Goal: Communication & Community: Ask a question

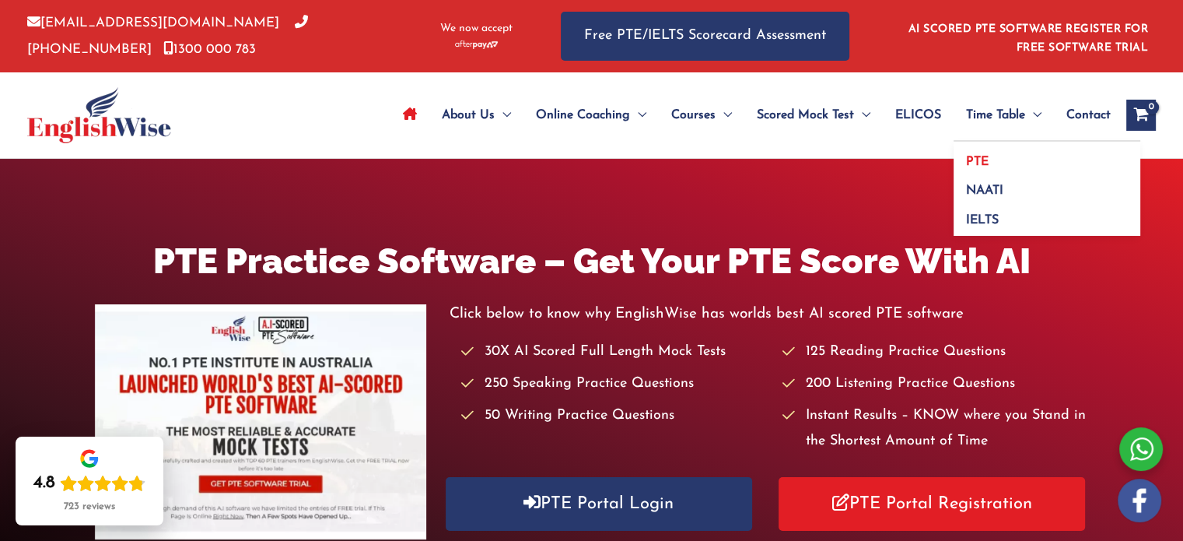
click at [984, 156] on span "PTE" at bounding box center [977, 162] width 23 height 12
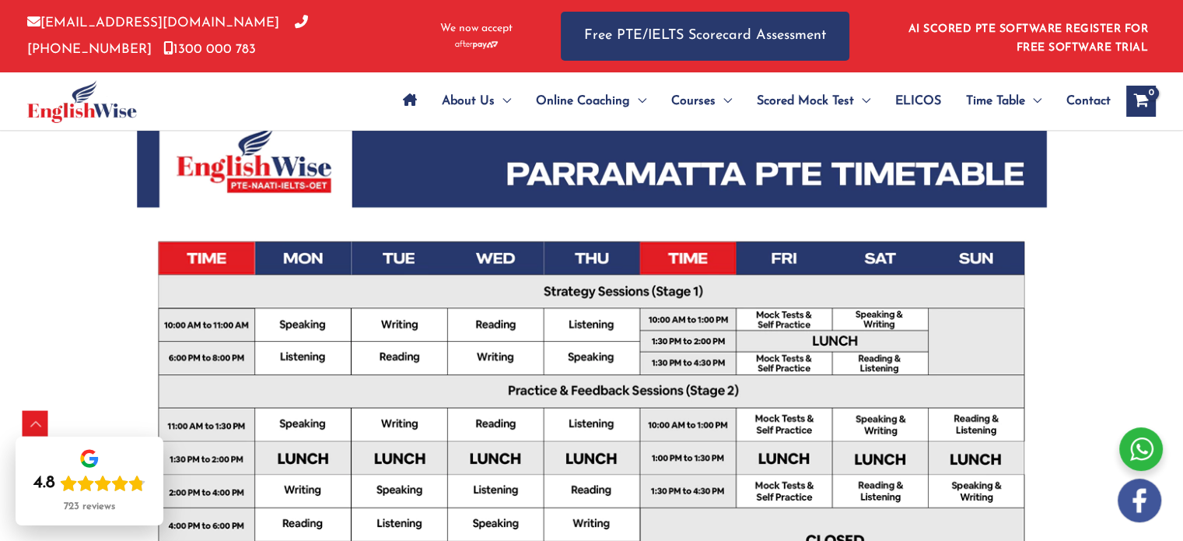
scroll to position [440, 0]
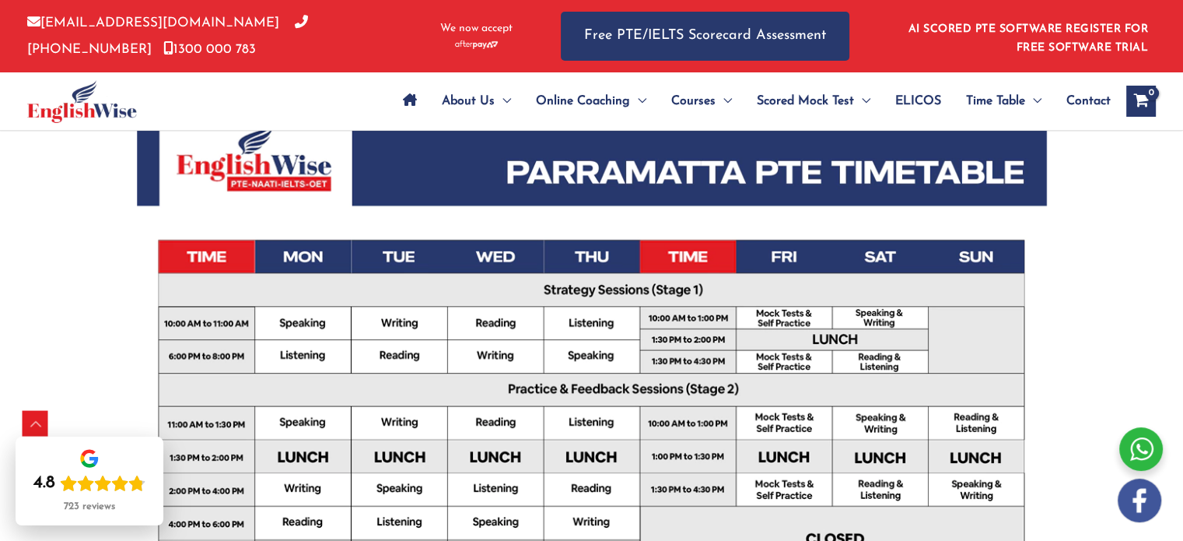
click at [290, 320] on img at bounding box center [592, 413] width 910 height 643
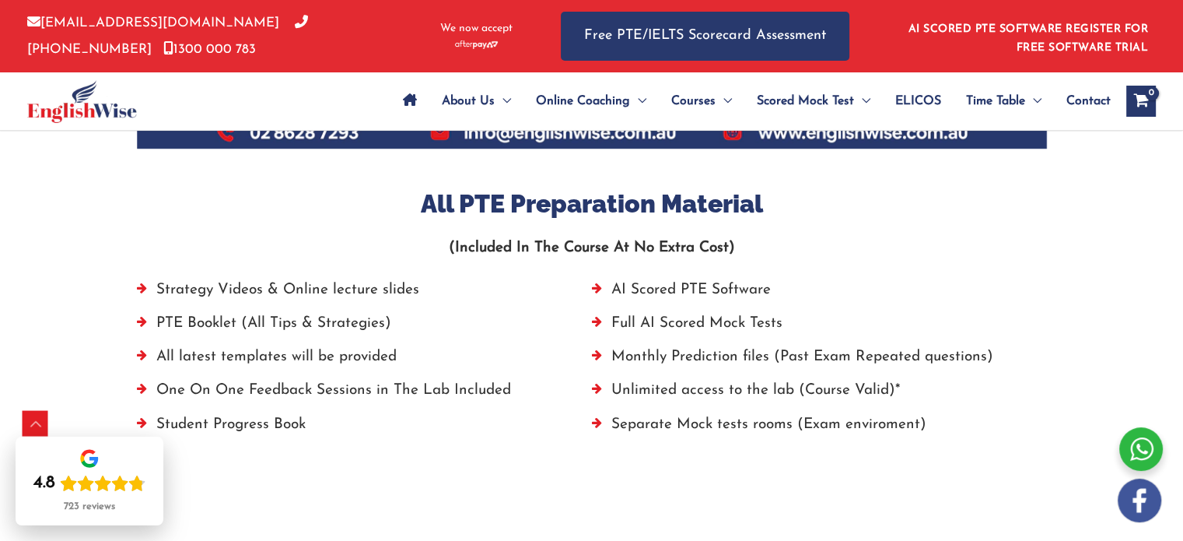
scroll to position [1038, 0]
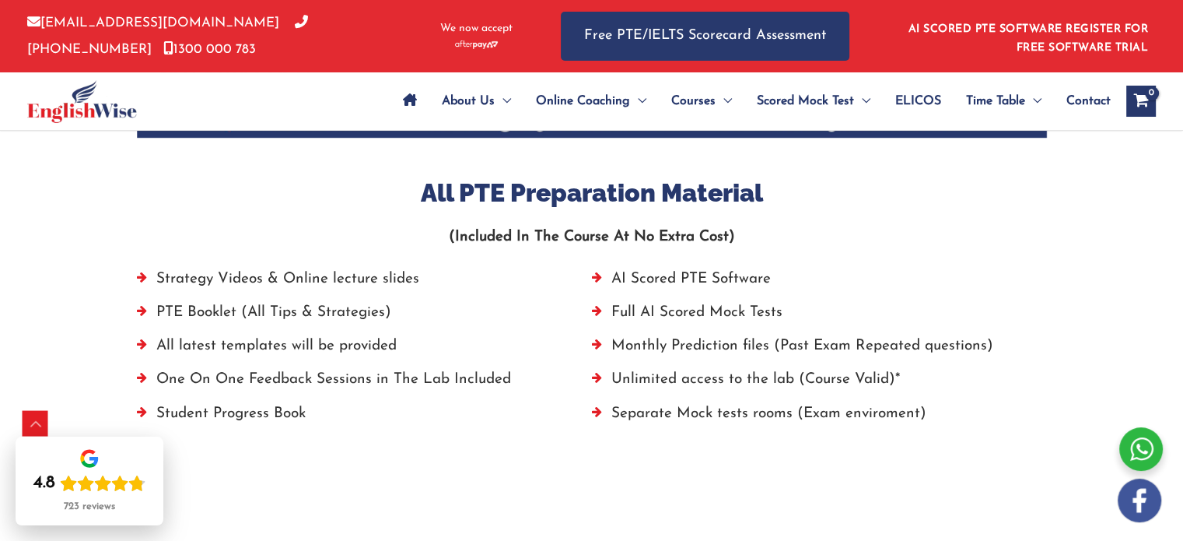
click at [579, 437] on div at bounding box center [592, 465] width 910 height 62
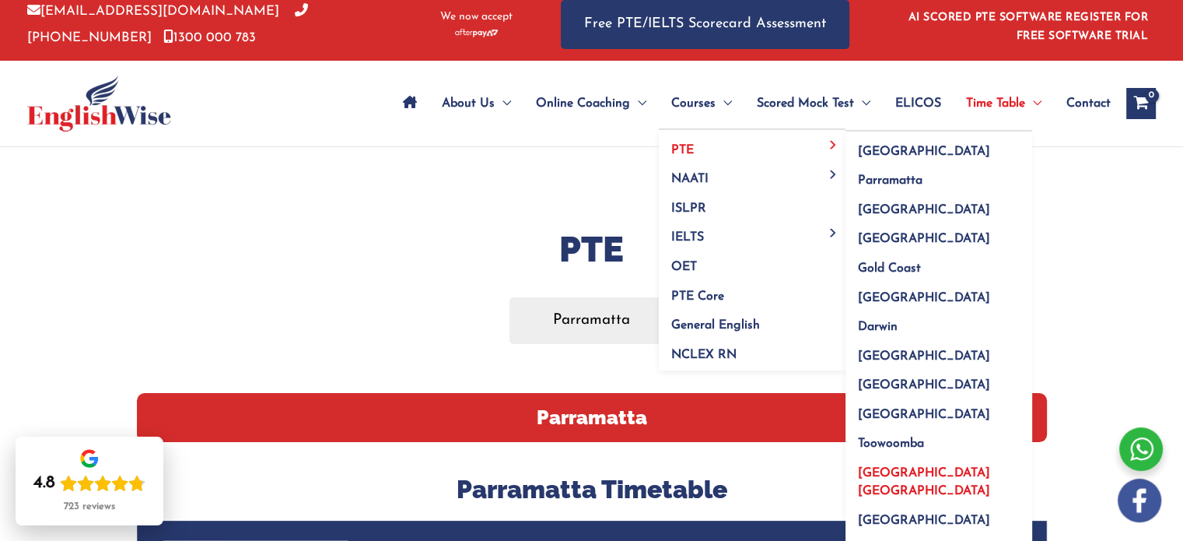
scroll to position [0, 0]
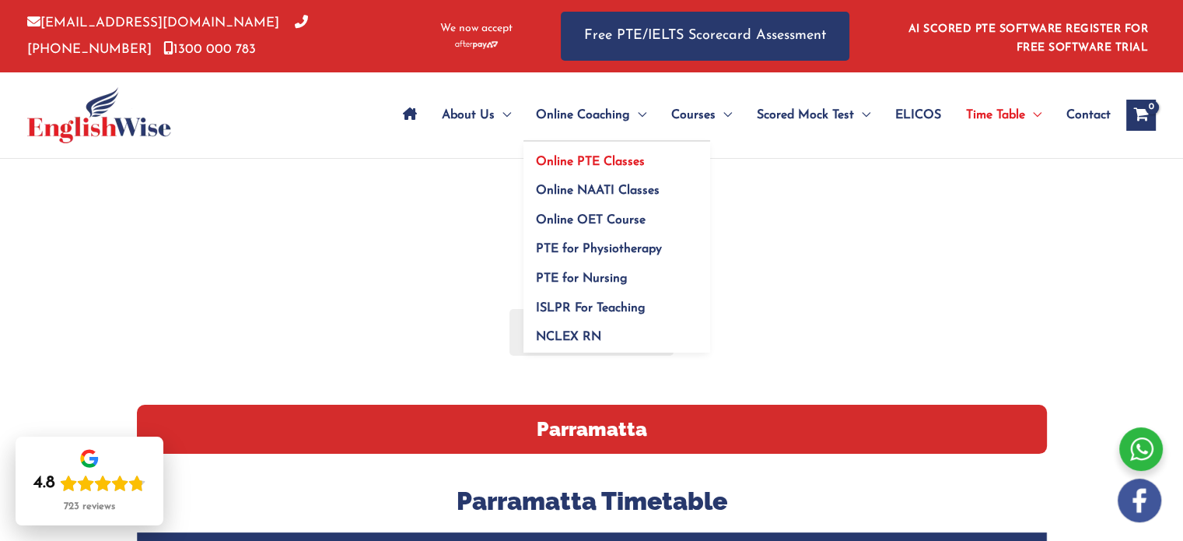
click at [600, 156] on span "Online PTE Classes" at bounding box center [590, 162] width 109 height 12
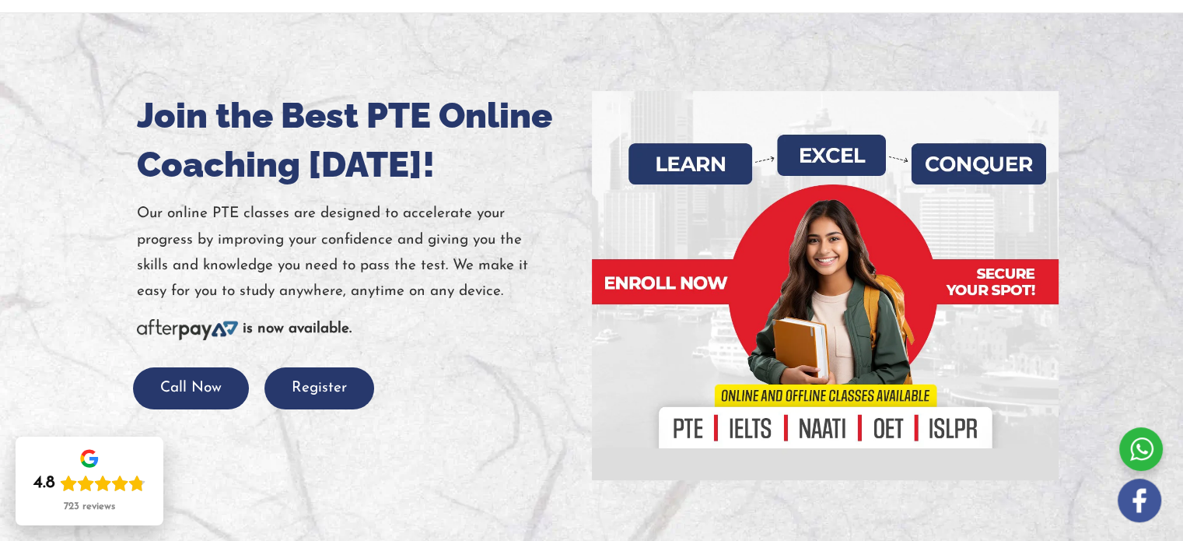
scroll to position [142, 0]
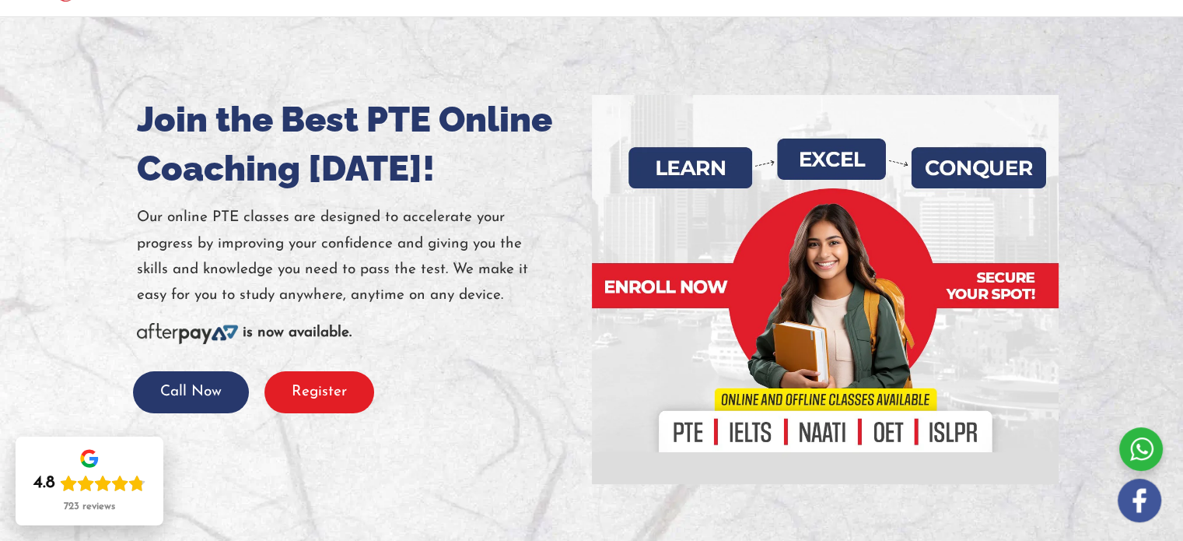
click at [325, 397] on button "Register" at bounding box center [319, 392] width 110 height 43
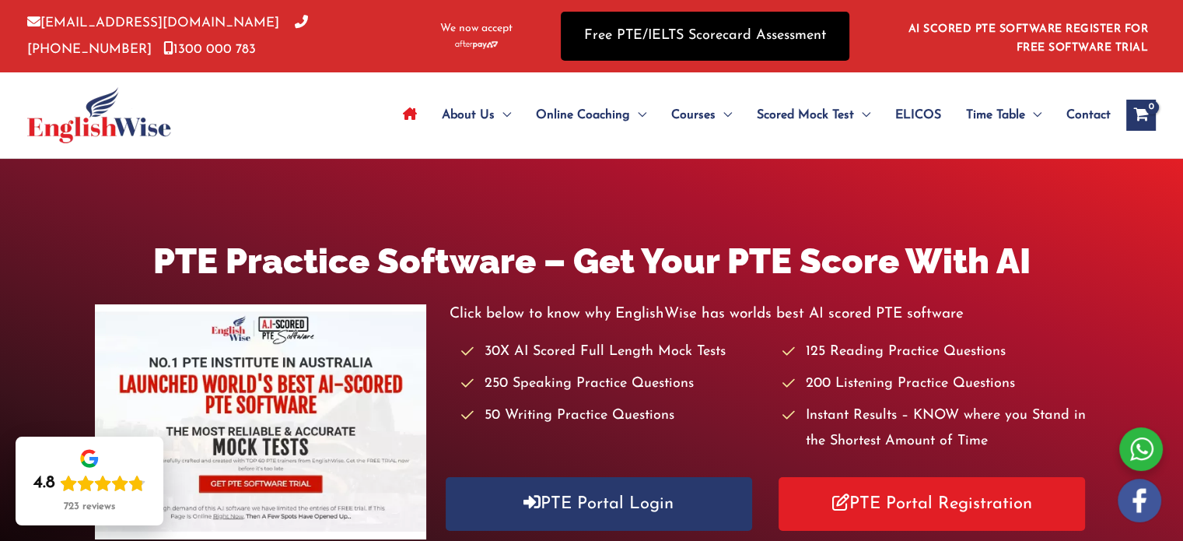
click at [675, 30] on link "Free PTE/IELTS Scorecard Assessment" at bounding box center [705, 36] width 289 height 49
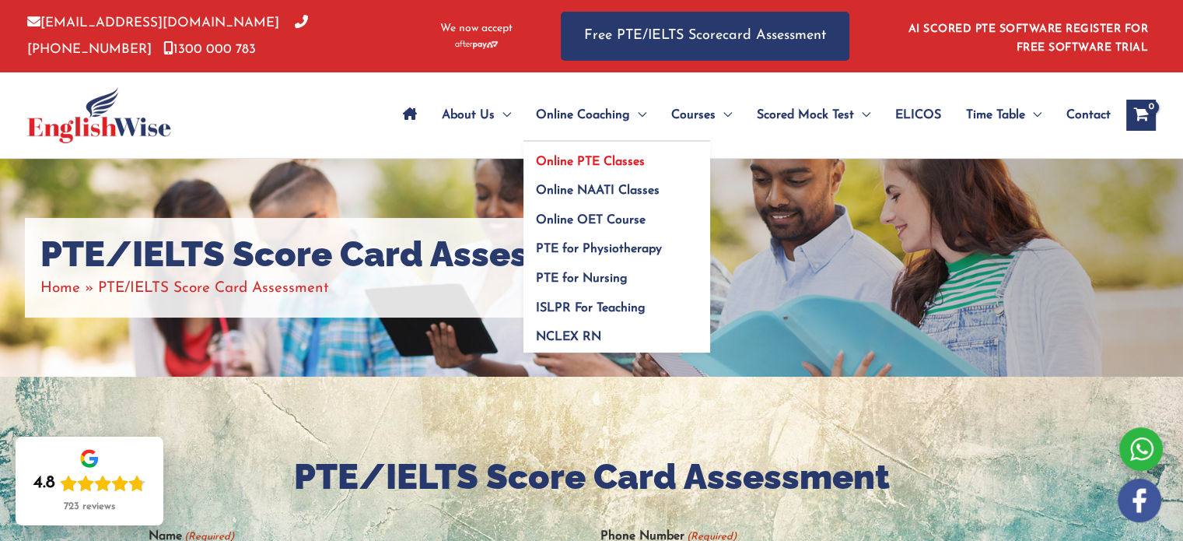
click at [582, 161] on span "Online PTE Classes" at bounding box center [590, 162] width 109 height 12
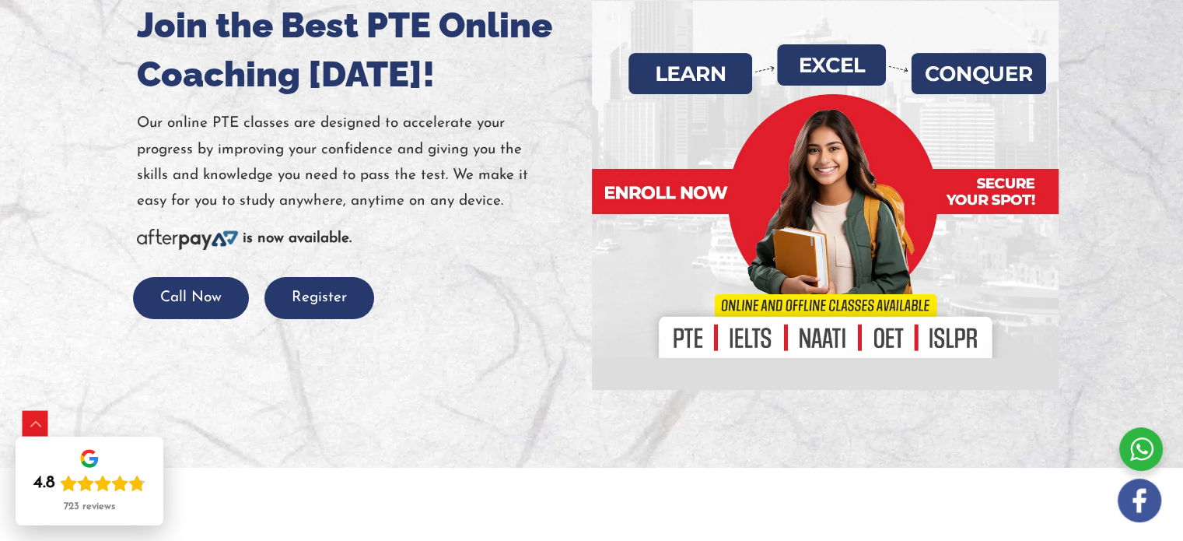
scroll to position [289, 0]
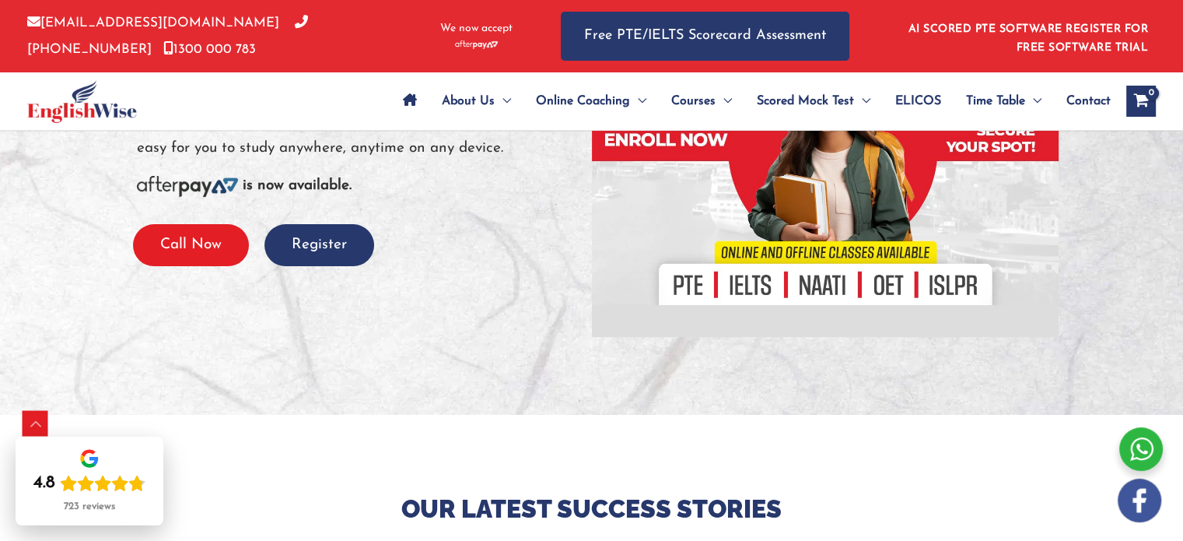
click at [219, 233] on button "Call Now" at bounding box center [191, 245] width 116 height 43
click at [222, 246] on button "Call Now" at bounding box center [191, 245] width 116 height 43
click at [194, 246] on button "Call Now" at bounding box center [191, 245] width 116 height 43
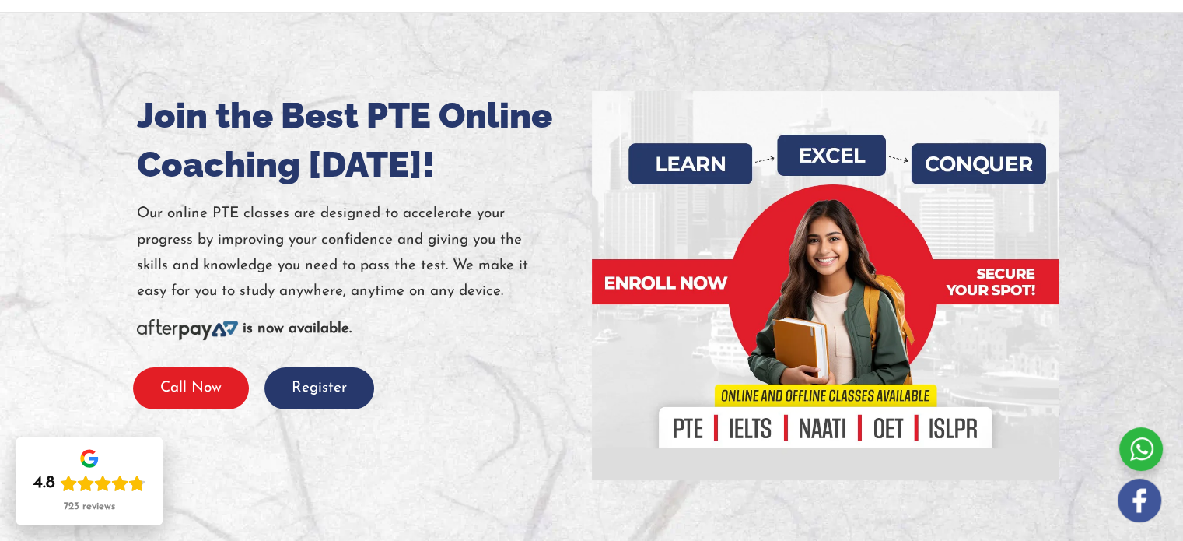
scroll to position [136, 0]
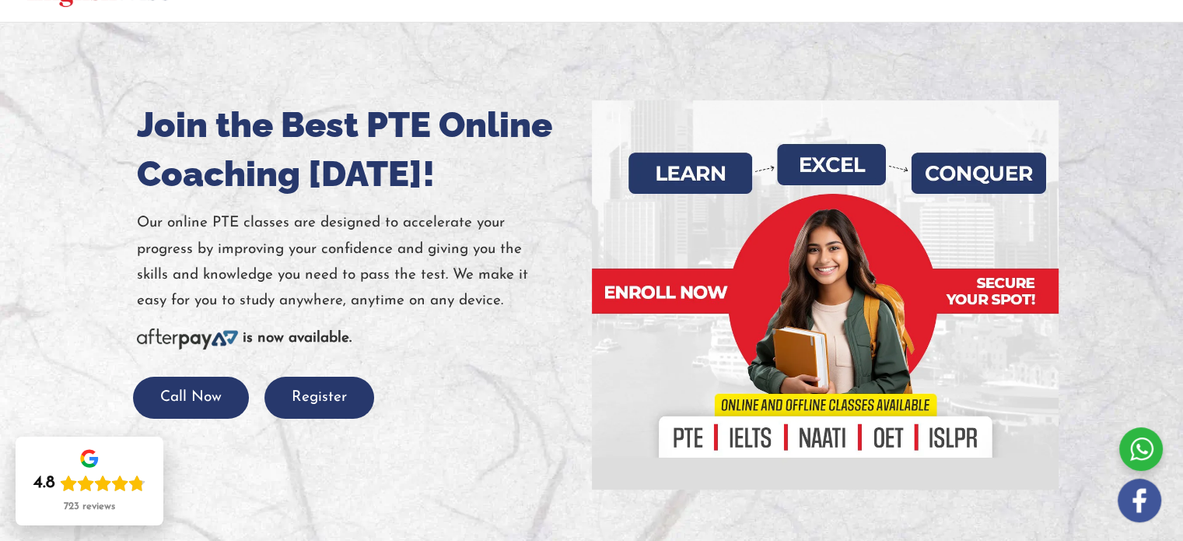
click at [671, 296] on div at bounding box center [825, 294] width 443 height 389
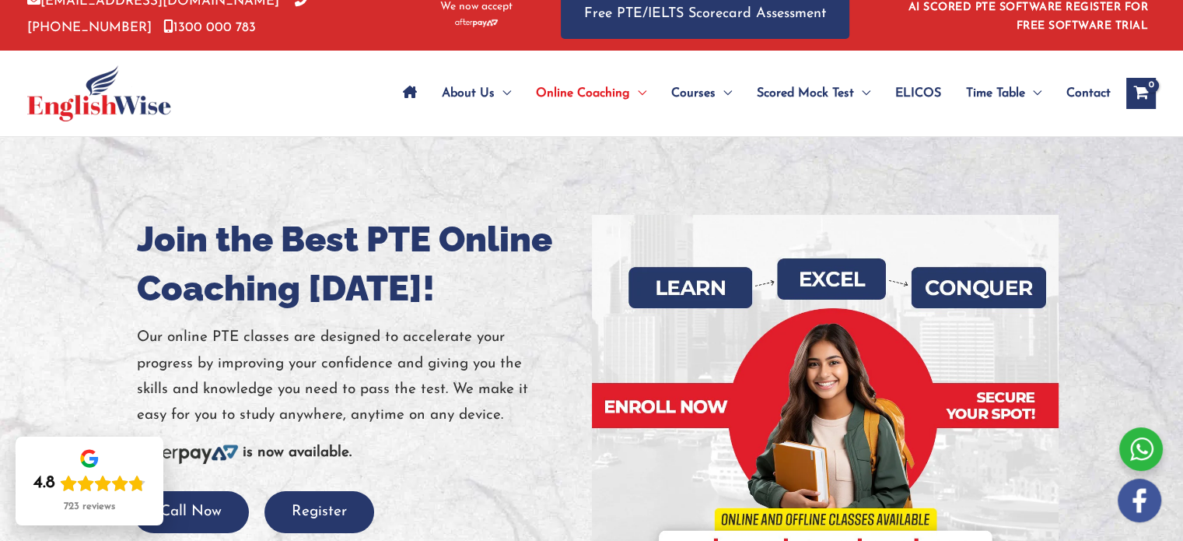
scroll to position [0, 0]
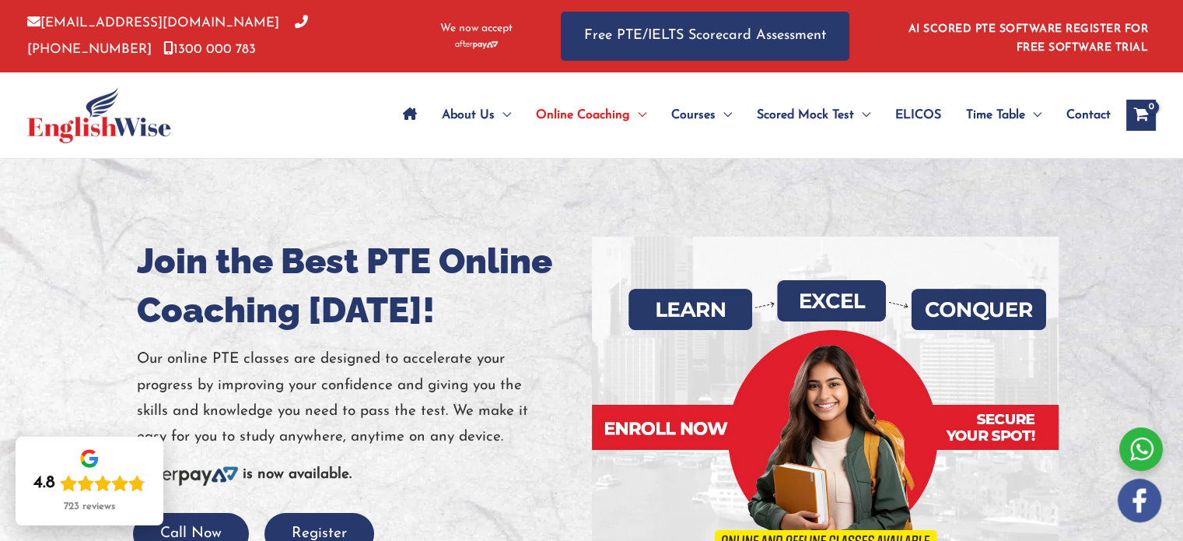
click at [1092, 114] on span "Contact" at bounding box center [1088, 115] width 44 height 54
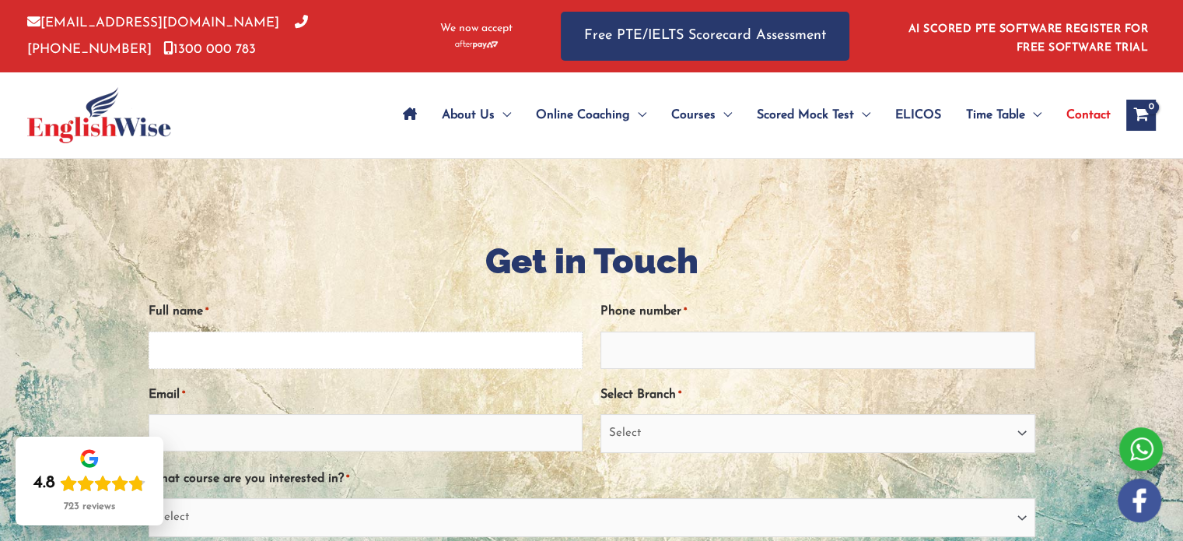
click at [172, 355] on input "Full name *" at bounding box center [366, 349] width 435 height 37
type input "Mohan mohan"
type input "7785864908"
type input "vermamks70@gmail.com"
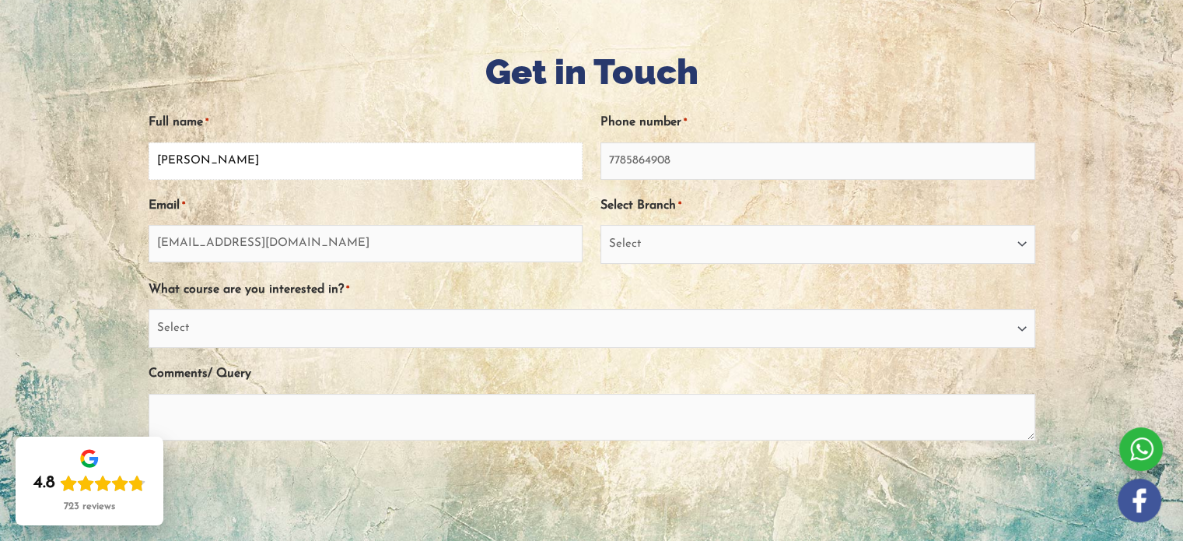
scroll to position [190, 0]
click at [671, 233] on select "Select Sydney City Center Sydney Parramatta EnglishWise Global Brisbane Gold Co…" at bounding box center [817, 243] width 435 height 39
select select "Outside Australia"
click at [600, 224] on select "Select Sydney City Center Sydney Parramatta EnglishWise Global Brisbane Gold Co…" at bounding box center [817, 243] width 435 height 39
click at [328, 340] on select "Select PTE NAATI IELTS OET General English" at bounding box center [592, 327] width 887 height 39
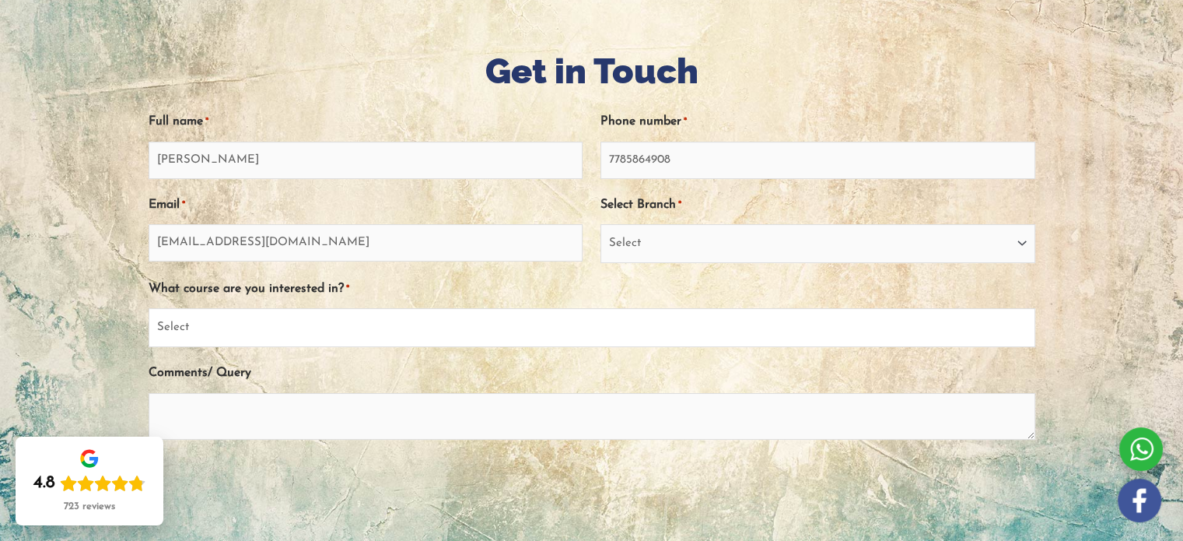
select select "PTE"
click at [149, 309] on select "Select PTE NAATI IELTS OET General English" at bounding box center [592, 327] width 887 height 39
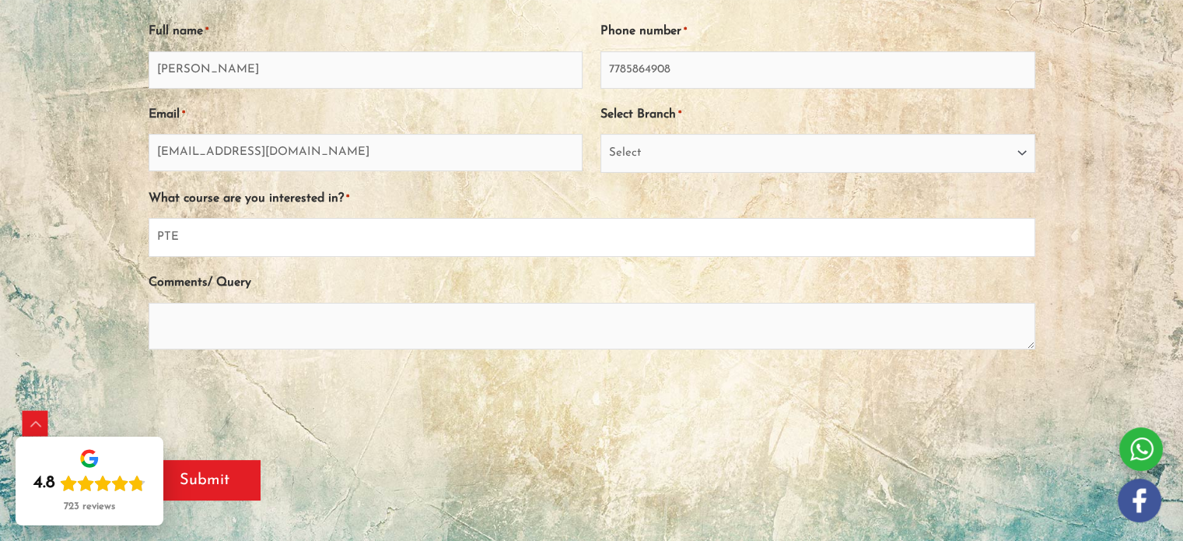
scroll to position [282, 0]
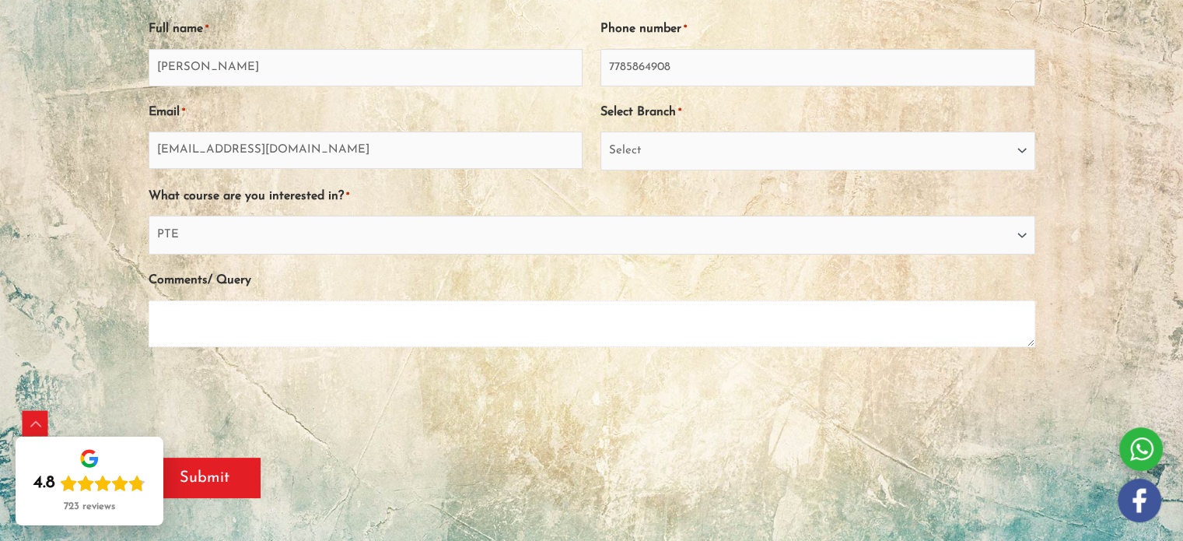
click at [216, 324] on textarea "Comments/ Query" at bounding box center [592, 323] width 887 height 47
type textarea "PTE CORE fee online classes"
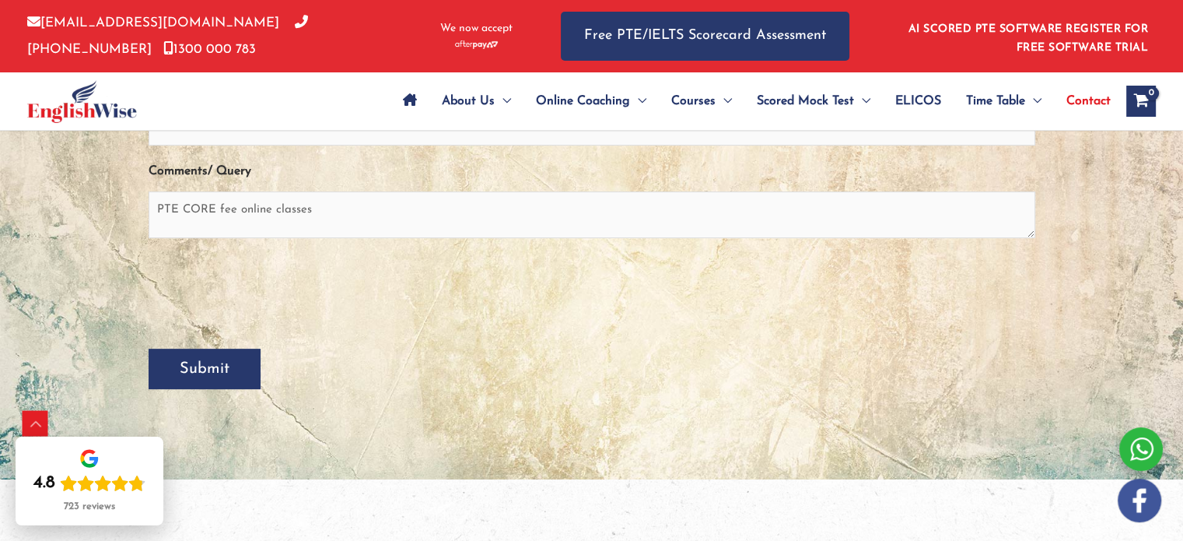
click at [198, 374] on input "Submit" at bounding box center [205, 368] width 112 height 40
click at [1139, 460] on div at bounding box center [1141, 449] width 44 height 44
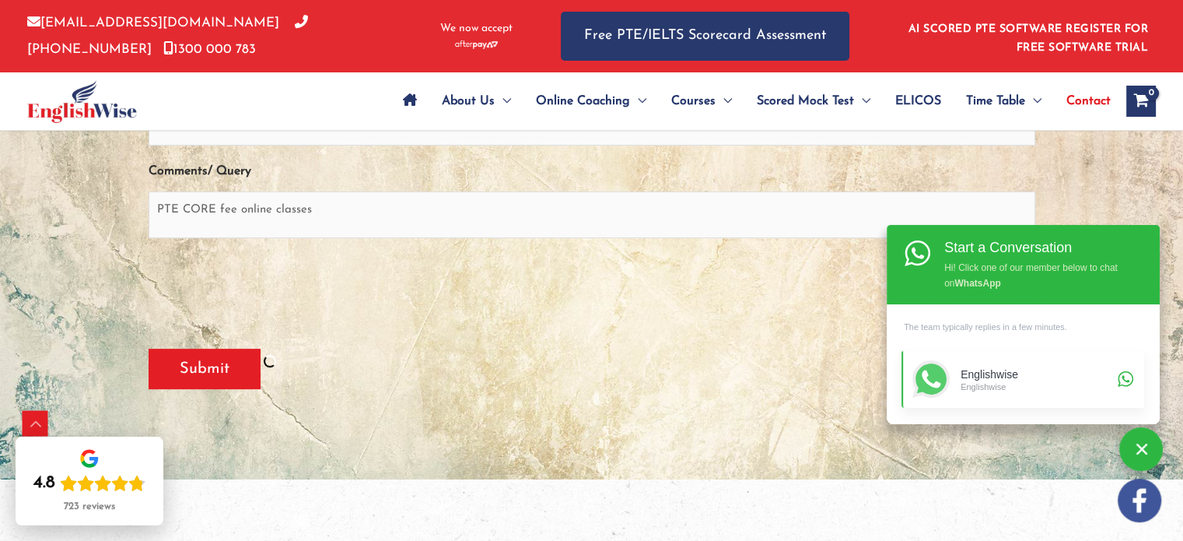
click at [1025, 380] on div "Englishwise" at bounding box center [1037, 385] width 152 height 11
